Goal: Task Accomplishment & Management: Use online tool/utility

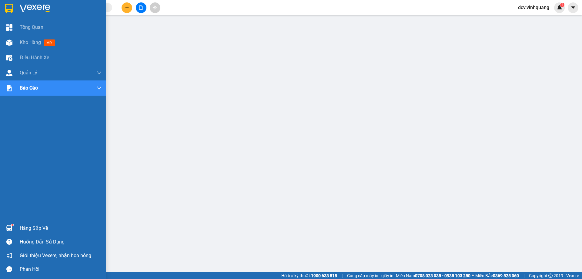
click at [30, 227] on div "Hàng sắp về" at bounding box center [61, 228] width 82 height 9
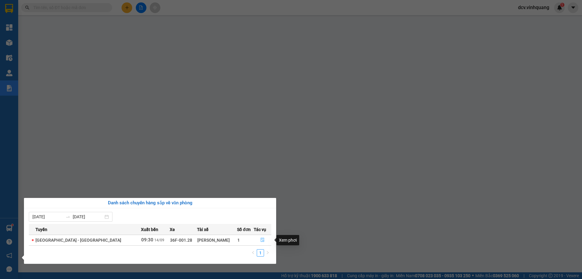
click at [261, 241] on icon "file-done" at bounding box center [263, 240] width 4 height 4
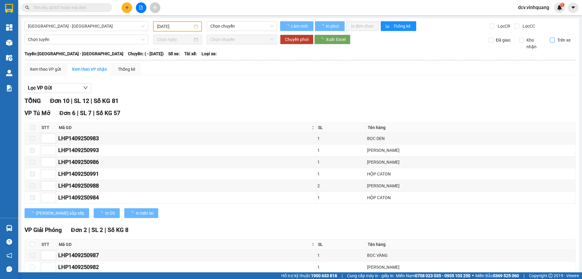
type input "[DATE]"
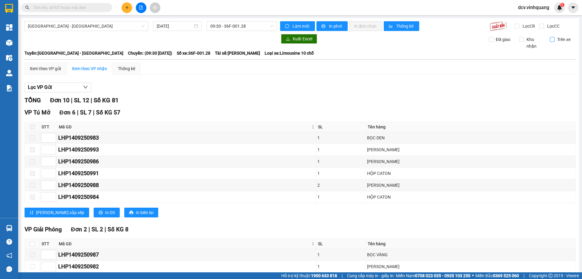
click at [555, 41] on span "Trên xe" at bounding box center [564, 39] width 18 height 7
click at [554, 41] on input "Trên xe" at bounding box center [552, 39] width 5 height 5
checkbox input "true"
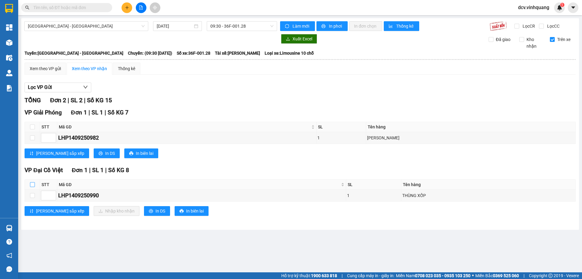
click at [34, 186] on th at bounding box center [32, 185] width 15 height 10
click at [34, 185] on input "checkbox" at bounding box center [32, 184] width 5 height 5
checkbox input "true"
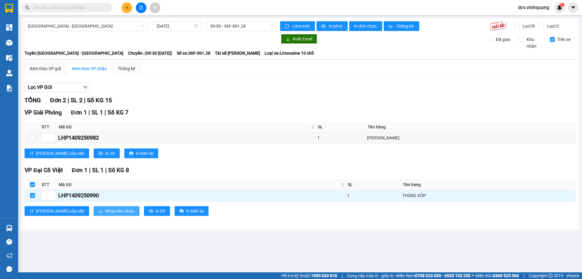
click at [105, 213] on span "Nhập kho nhận" at bounding box center [119, 211] width 29 height 7
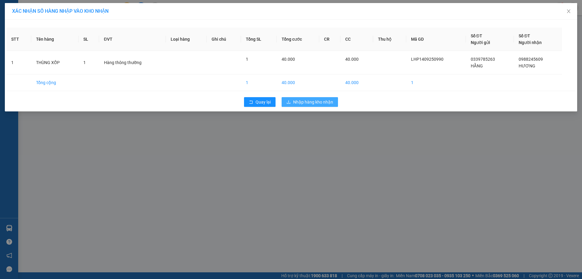
click at [313, 102] on span "Nhập hàng kho nhận" at bounding box center [313, 102] width 40 height 7
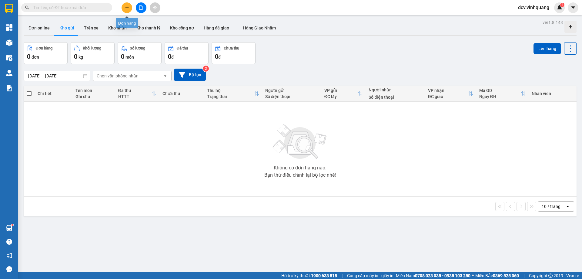
click at [126, 8] on icon "plus" at bounding box center [127, 7] width 4 height 4
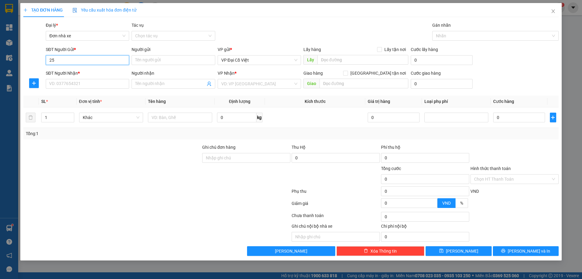
type input "2"
type input "2536"
click at [552, 10] on icon "close" at bounding box center [553, 11] width 3 height 4
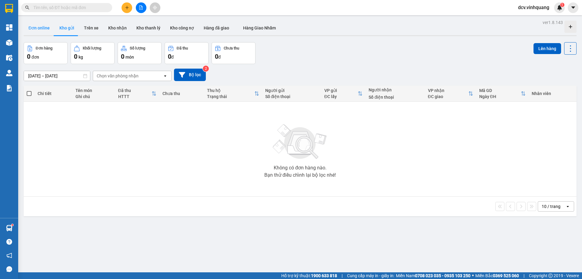
click at [39, 26] on button "Đơn online" at bounding box center [39, 28] width 31 height 15
type input "[DATE] – [DATE]"
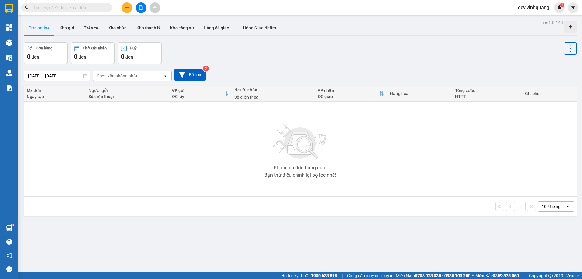
click at [84, 10] on input "text" at bounding box center [69, 7] width 72 height 7
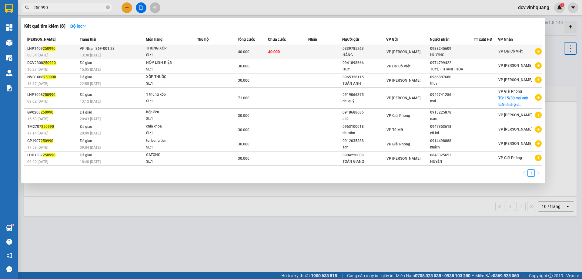
type input "250990"
click at [312, 49] on td at bounding box center [326, 52] width 34 height 14
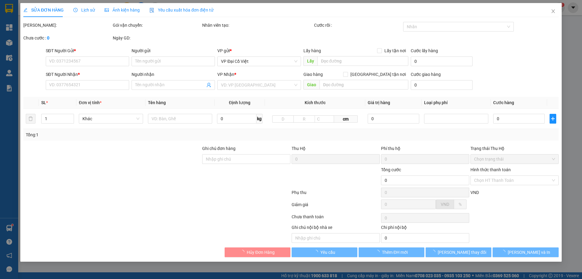
type input "0339785263"
type input "HẰNG"
type input "0988245609"
type input "HƯƠNG"
type input "40.000"
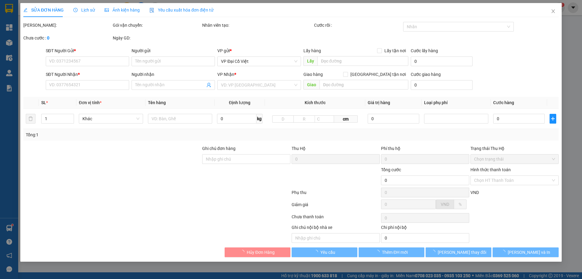
type input "40.000"
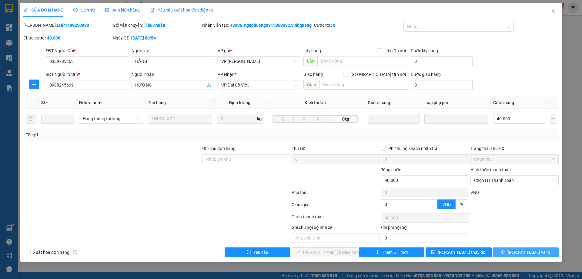
click at [531, 255] on span "[PERSON_NAME] và In" at bounding box center [529, 252] width 42 height 7
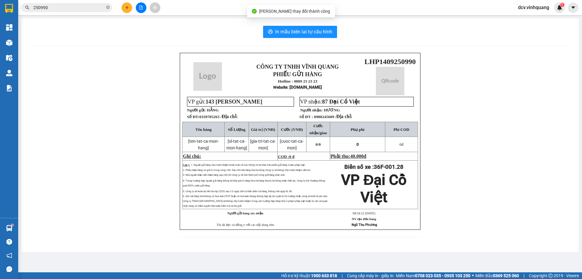
click at [306, 24] on div "In mẫu biên lai tự cấu hình CÔNG TY TNHH VĨNH QUANG PHIẾU GỬI HÀNG Hotline : 08…" at bounding box center [301, 135] width 558 height 233
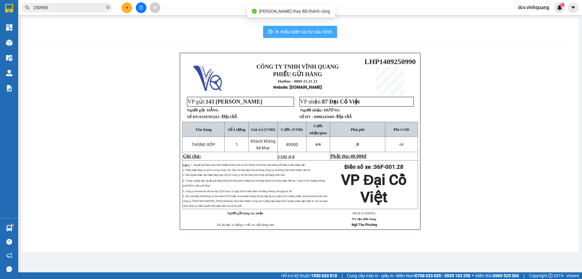
click at [312, 30] on span "In mẫu biên lai tự cấu hình" at bounding box center [303, 32] width 57 height 8
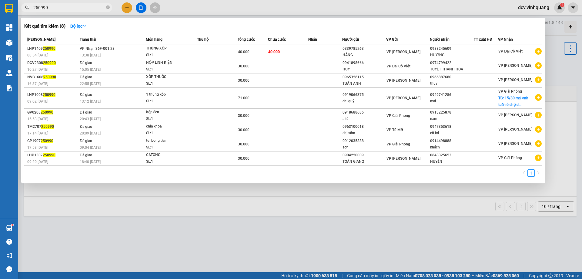
click at [81, 6] on input "250990" at bounding box center [69, 7] width 72 height 7
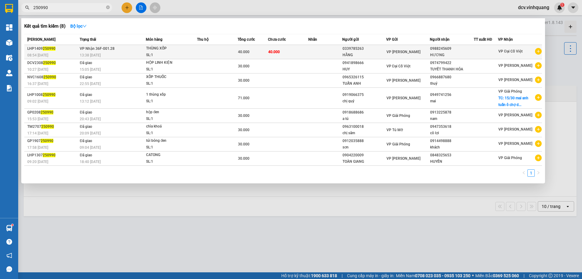
click at [206, 50] on td at bounding box center [217, 52] width 41 height 14
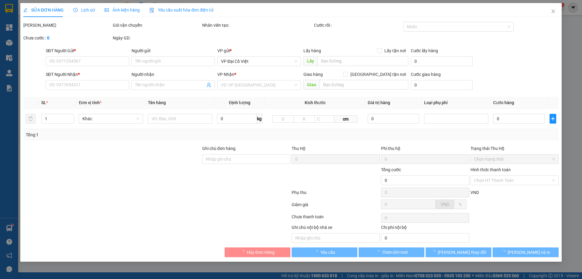
type input "0339785263"
type input "HẰNG"
type input "0988245609"
type input "HƯƠNG"
type input "40.000"
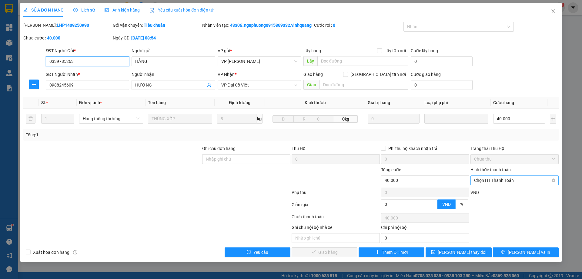
click at [497, 185] on span "Chọn HT Thanh Toán" at bounding box center [514, 180] width 81 height 9
drag, startPoint x: 491, startPoint y: 200, endPoint x: 392, endPoint y: 230, distance: 103.2
click at [490, 200] on div "Tại văn phòng" at bounding box center [514, 199] width 81 height 7
type input "0"
click at [329, 255] on span "[PERSON_NAME] và Giao hàng" at bounding box center [332, 252] width 58 height 7
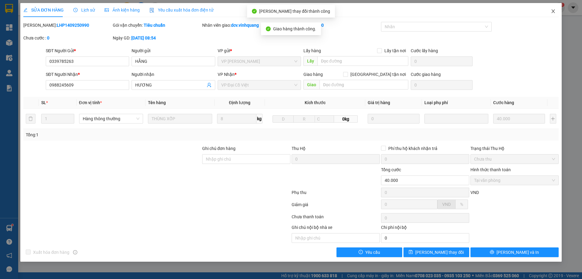
click at [558, 12] on span "Close" at bounding box center [553, 11] width 17 height 17
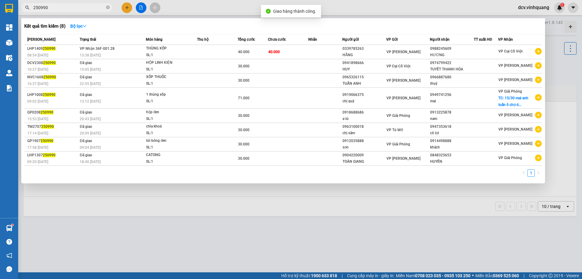
click at [84, 12] on span "250990" at bounding box center [66, 7] width 91 height 9
click at [79, 8] on input "250990" at bounding box center [69, 7] width 72 height 7
click at [107, 6] on icon "close-circle" at bounding box center [108, 7] width 4 height 4
